Goal: Navigation & Orientation: Go to known website

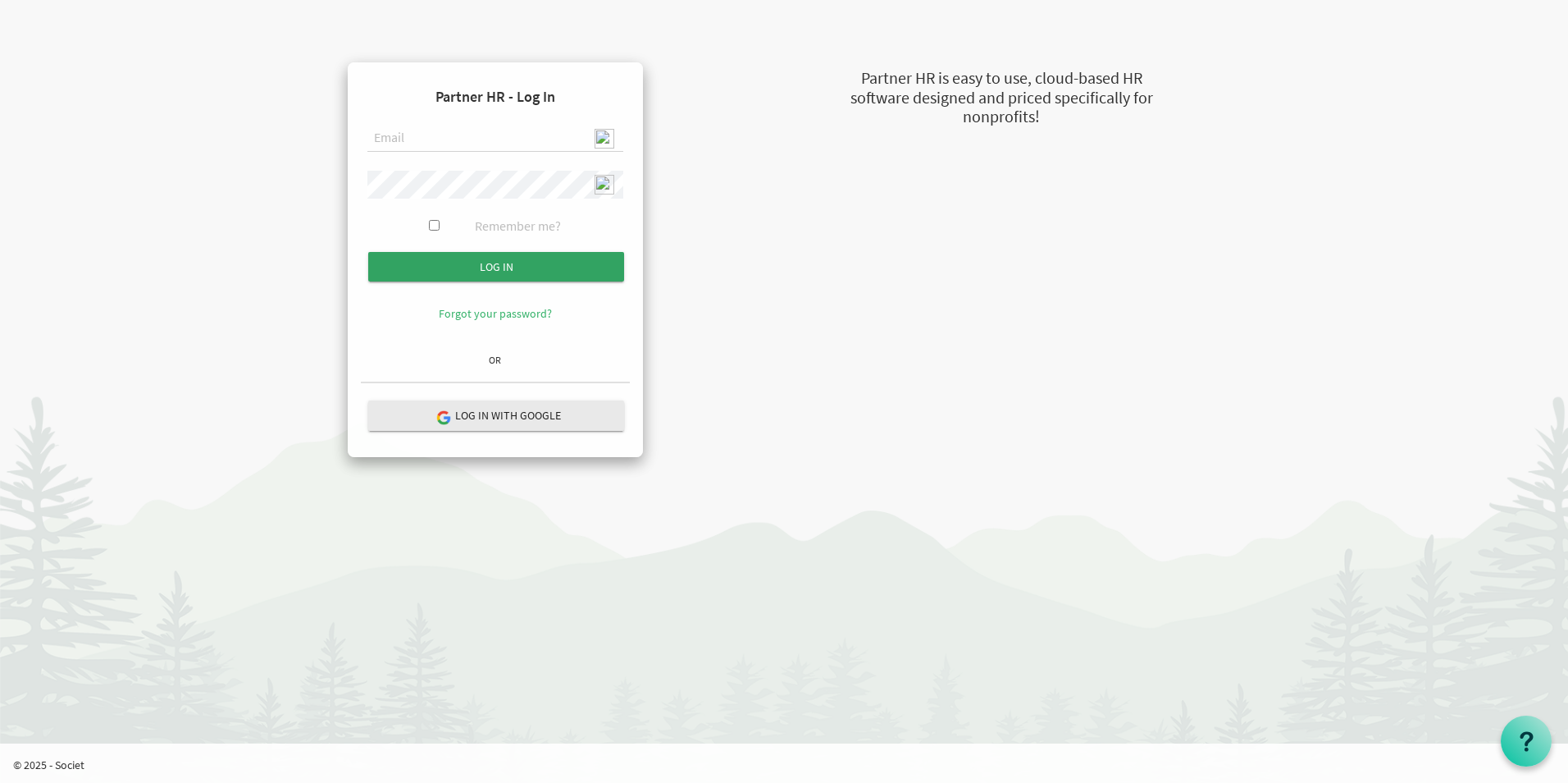
type input "admin@stepind.org"
click at [481, 264] on input "Log in" at bounding box center [497, 267] width 256 height 30
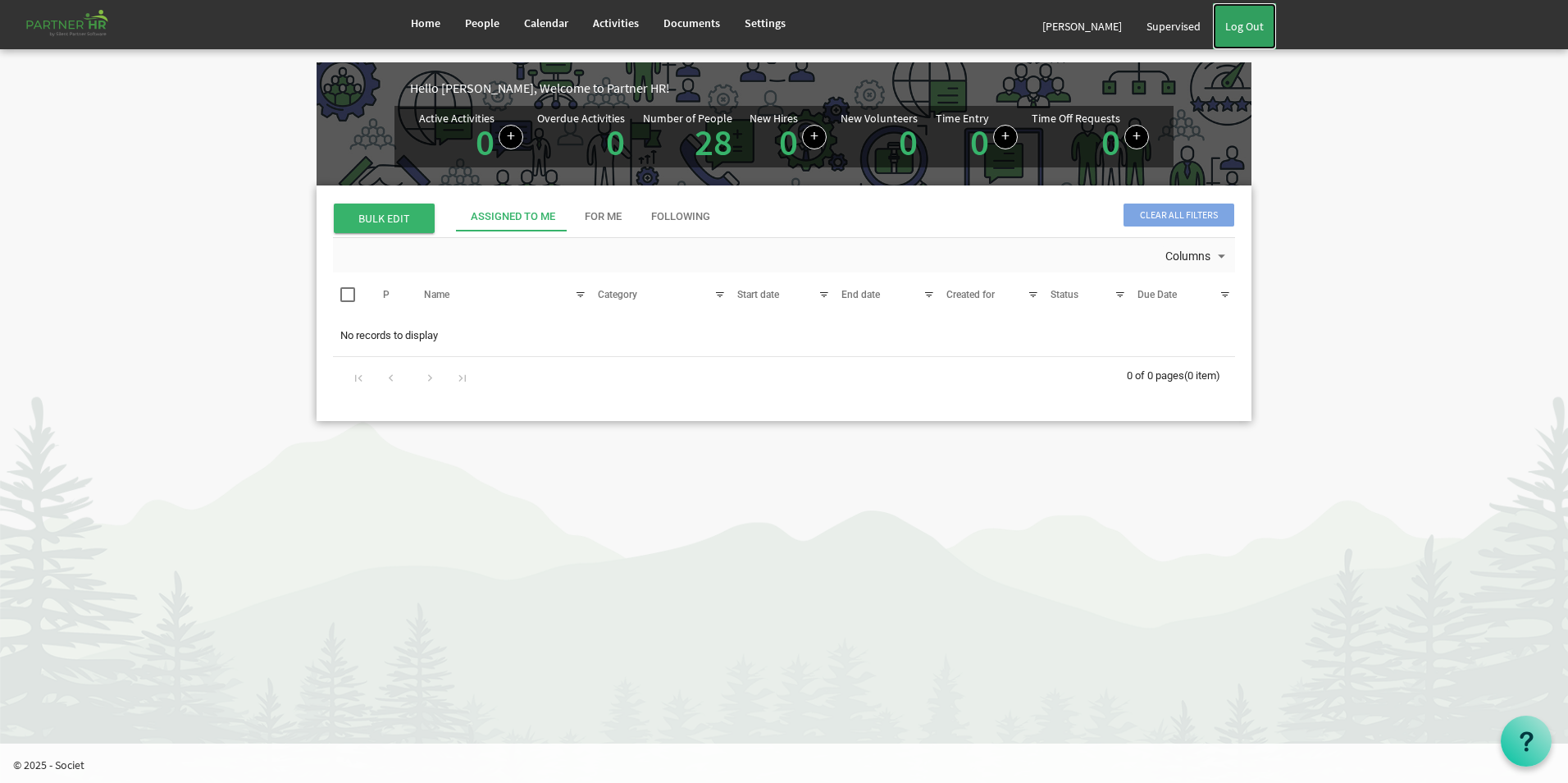
click at [1247, 25] on link "Log Out" at bounding box center [1244, 26] width 63 height 46
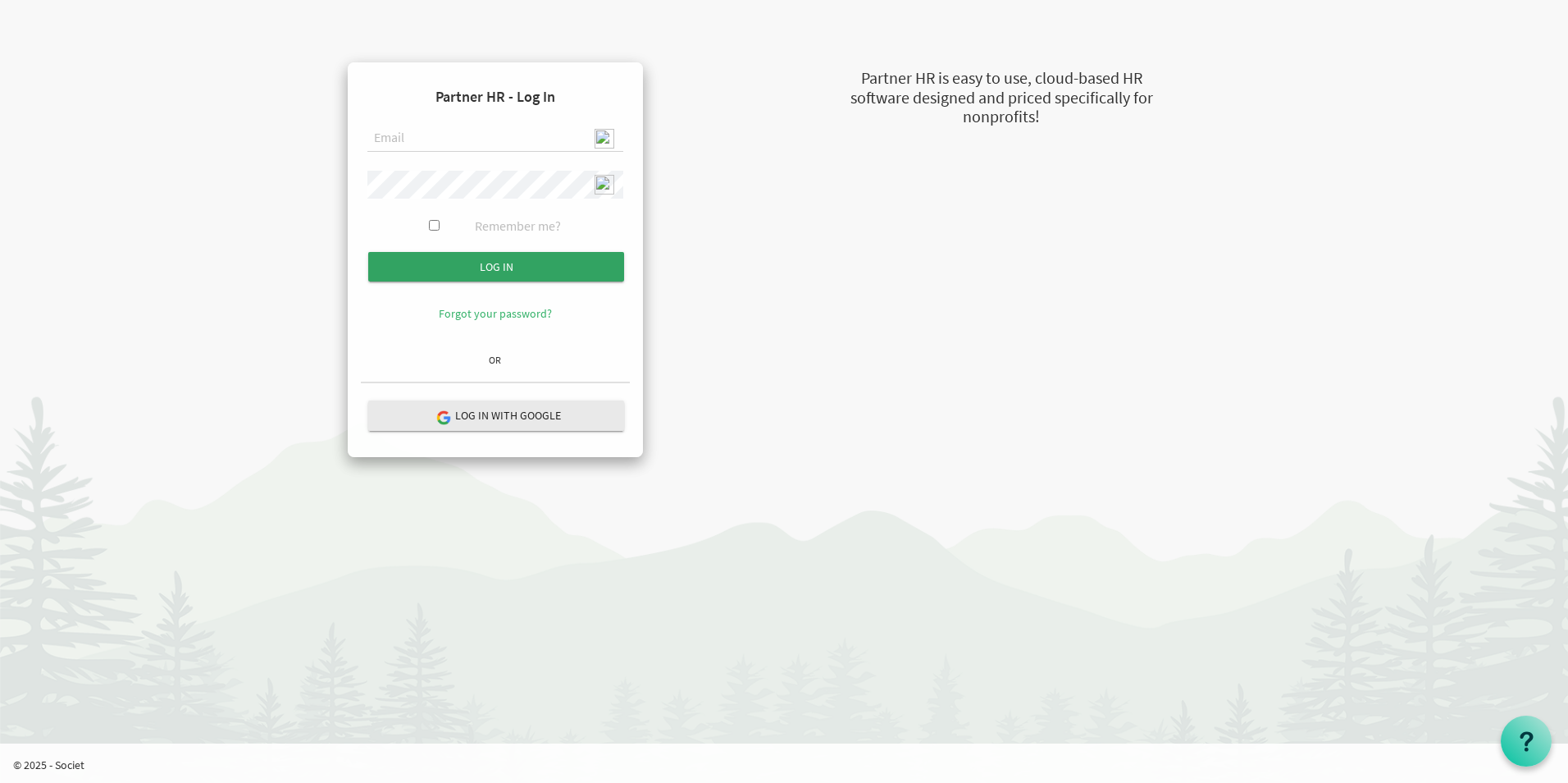
type input "admin@stepind.org"
drag, startPoint x: 484, startPoint y: 259, endPoint x: 495, endPoint y: 261, distance: 11.2
click at [485, 260] on input "Log in" at bounding box center [497, 267] width 256 height 30
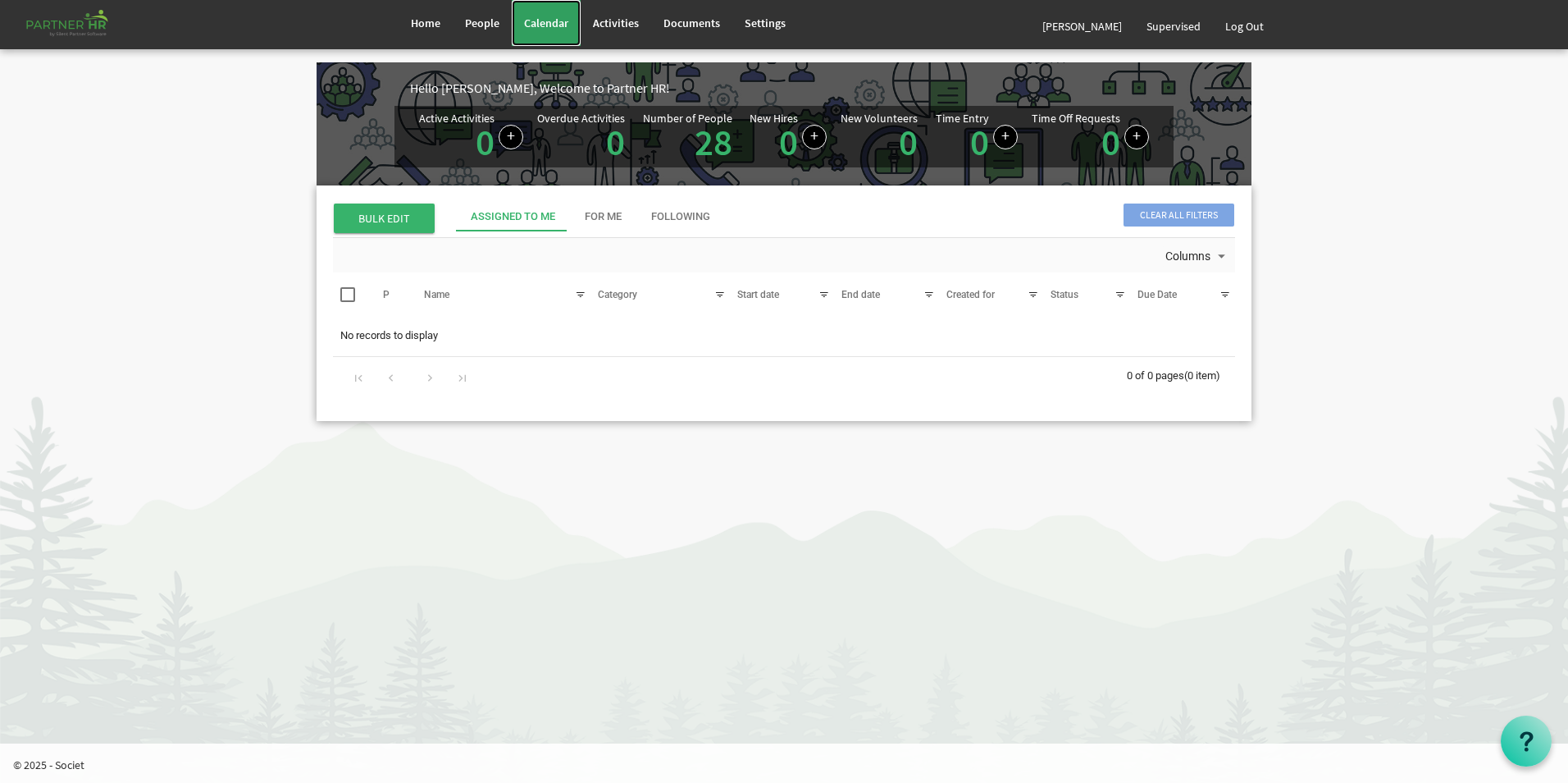
click at [536, 25] on span "Calendar" at bounding box center [546, 23] width 45 height 15
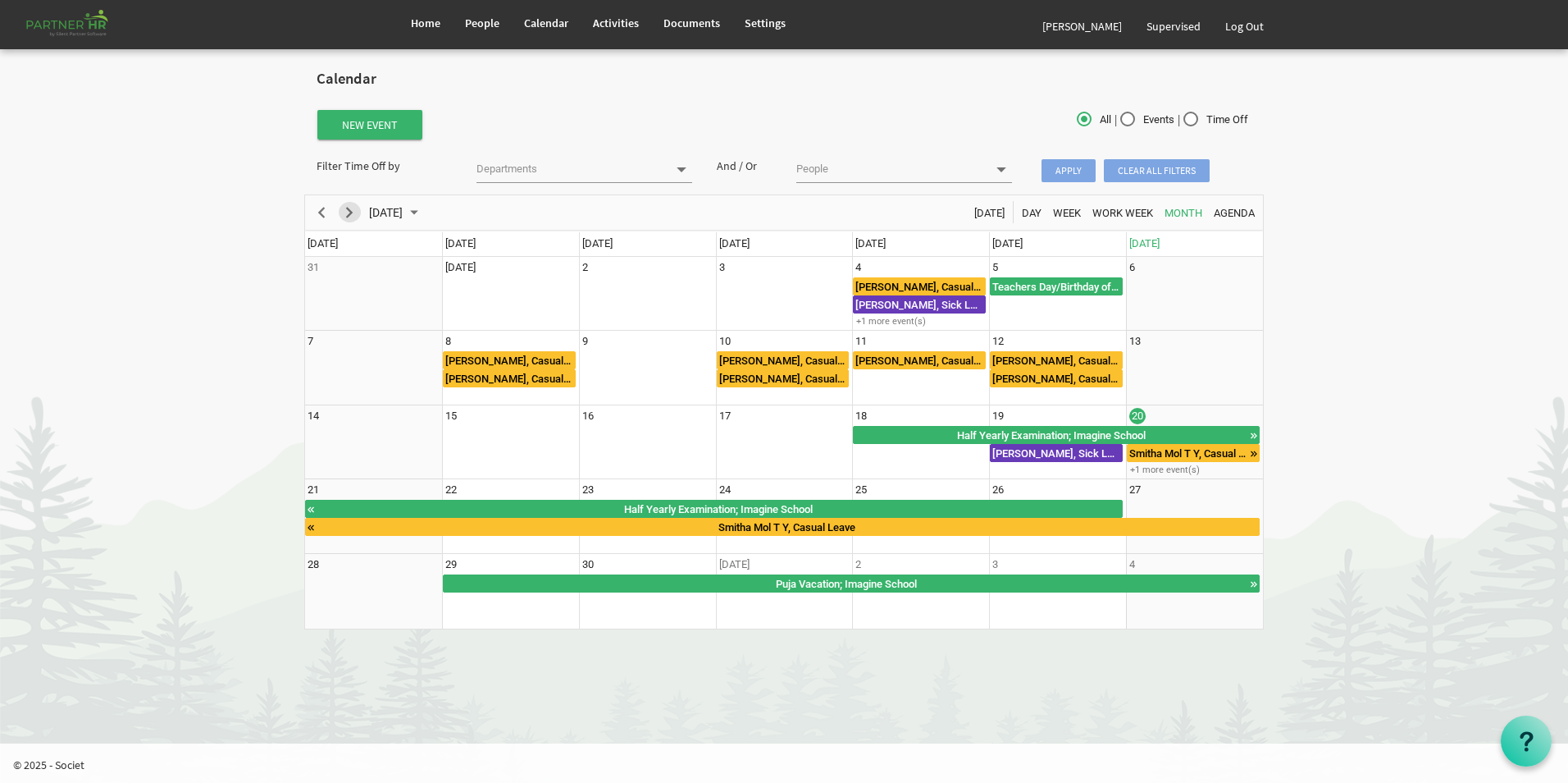
click at [355, 215] on span "Next" at bounding box center [349, 213] width 19 height 20
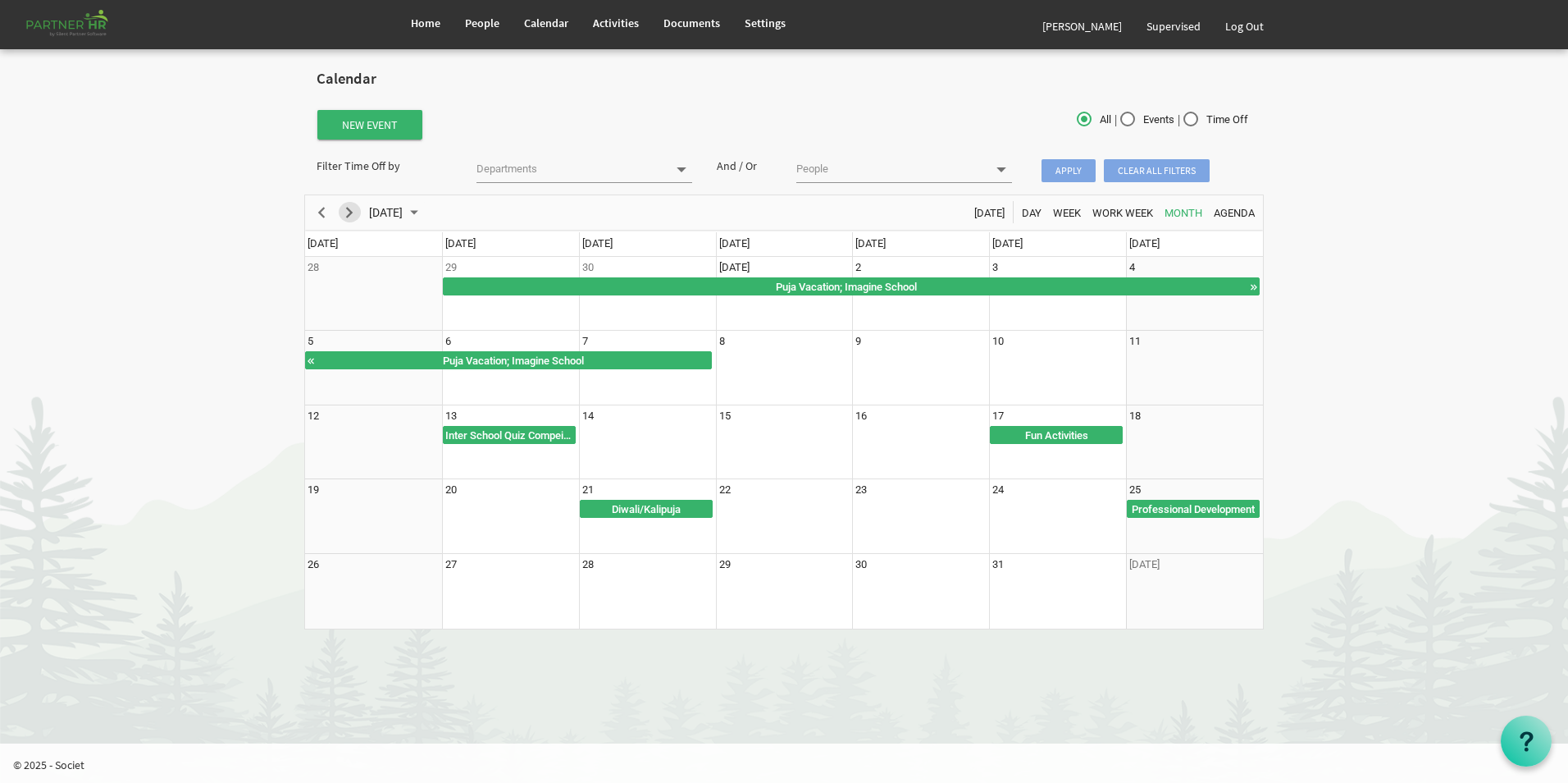
click at [355, 208] on span "Next" at bounding box center [349, 213] width 19 height 20
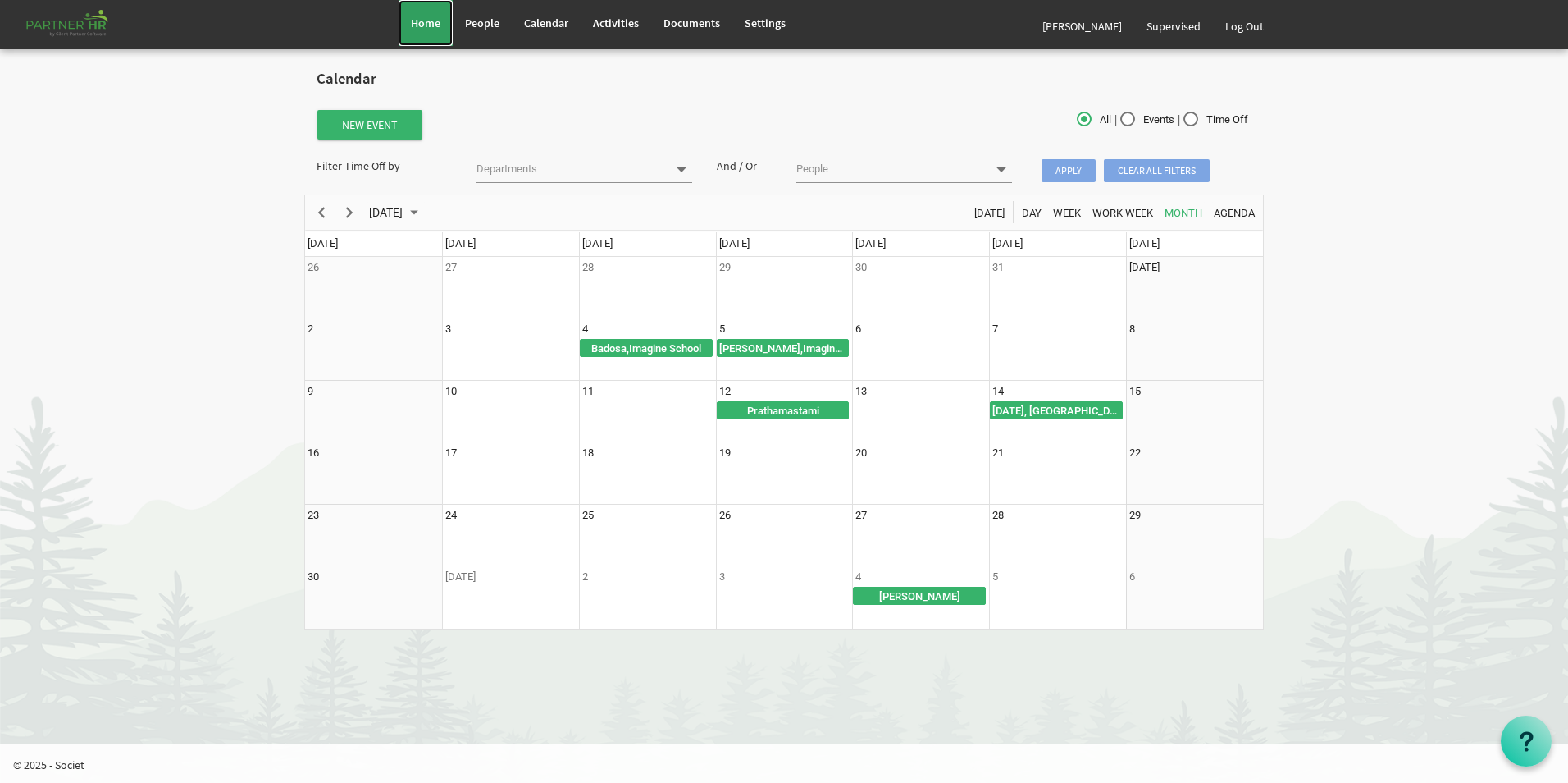
click at [408, 22] on link "Home" at bounding box center [425, 22] width 54 height 46
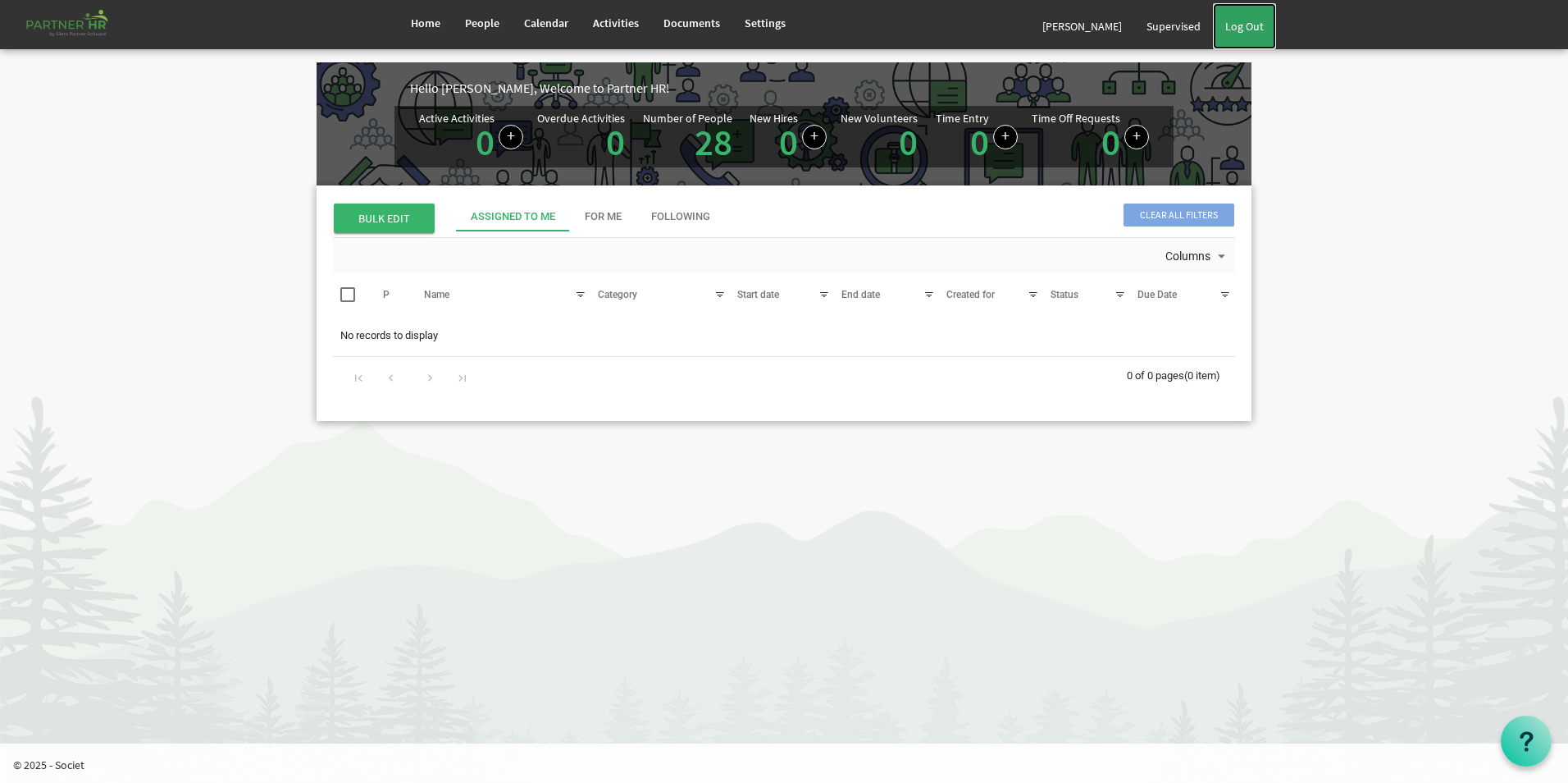
click at [1246, 32] on link "Log Out" at bounding box center [1244, 26] width 63 height 46
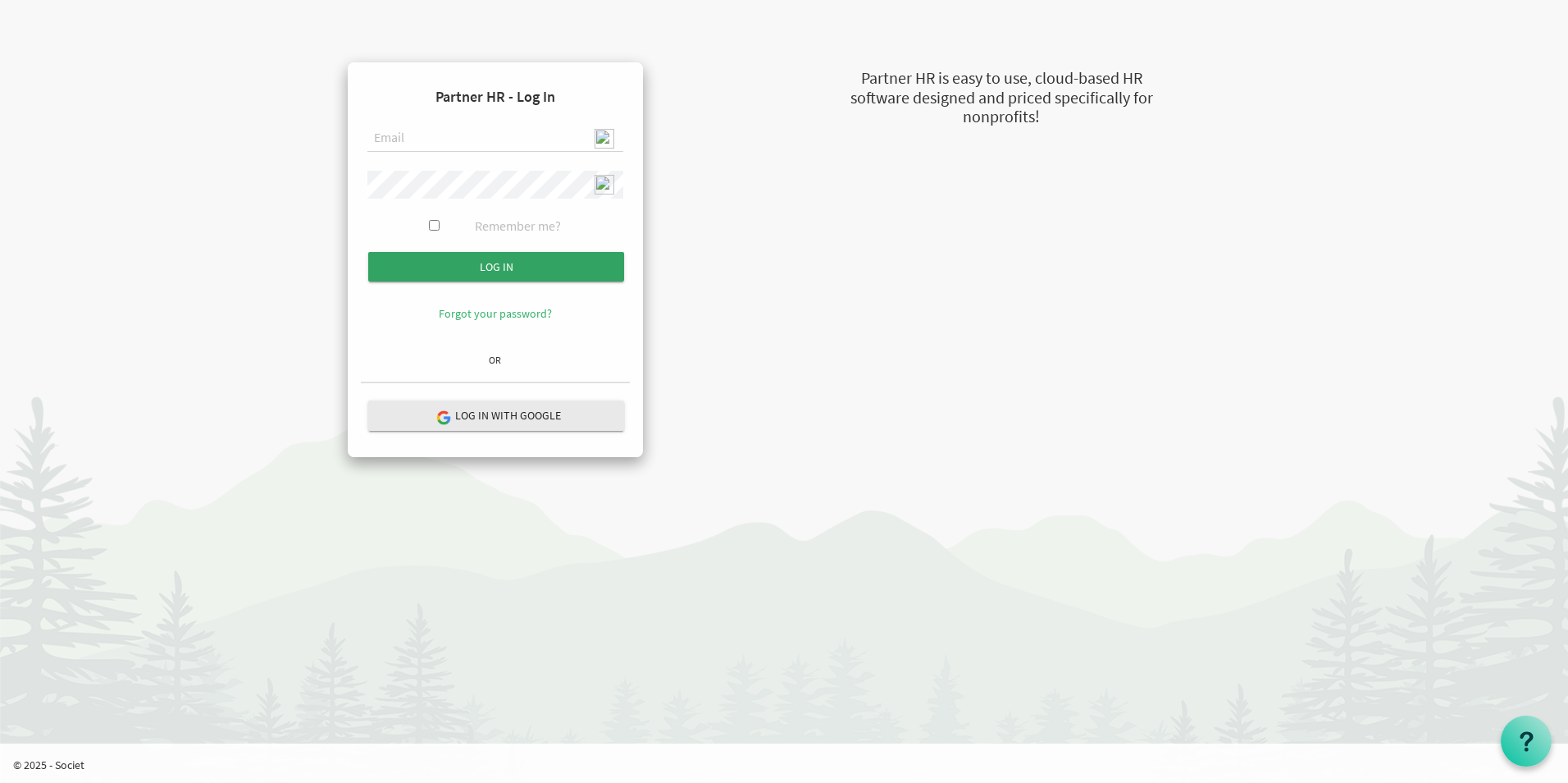
type input "admin@stepind.org"
click at [519, 275] on input "Log in" at bounding box center [497, 267] width 256 height 30
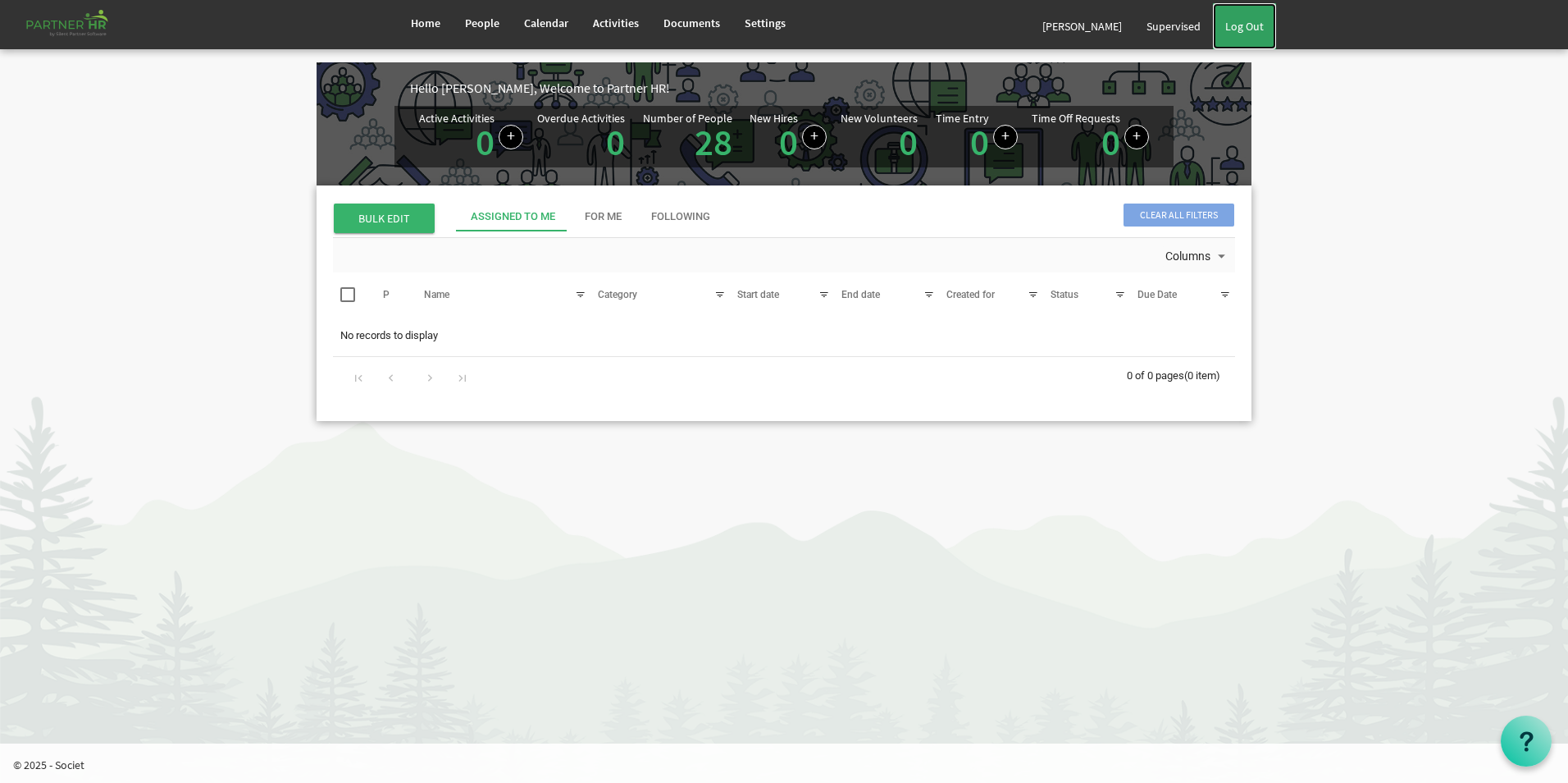
drag, startPoint x: 1246, startPoint y: 29, endPoint x: 1220, endPoint y: 44, distance: 30.0
click at [1246, 29] on link "Log Out" at bounding box center [1244, 26] width 63 height 46
